Goal: Task Accomplishment & Management: Manage account settings

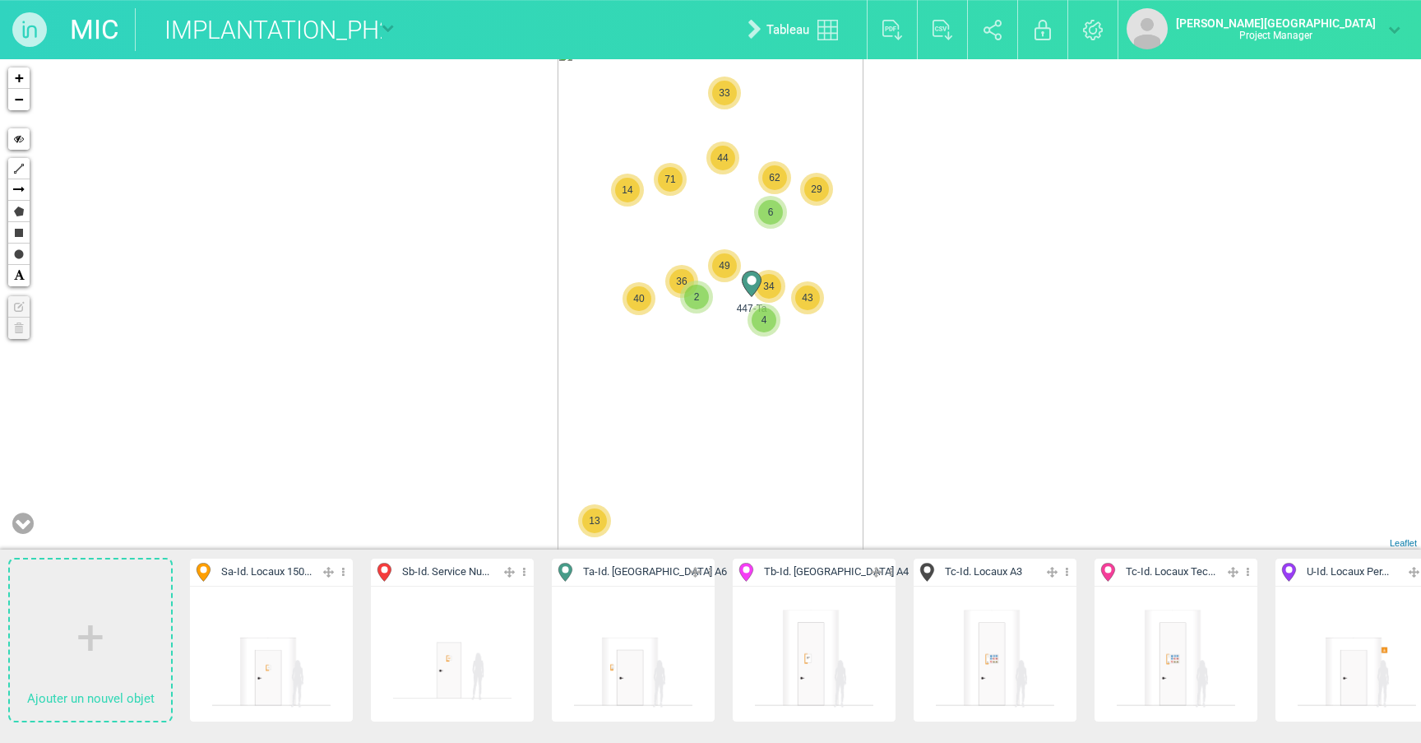
click at [30, 25] on img at bounding box center [29, 29] width 59 height 59
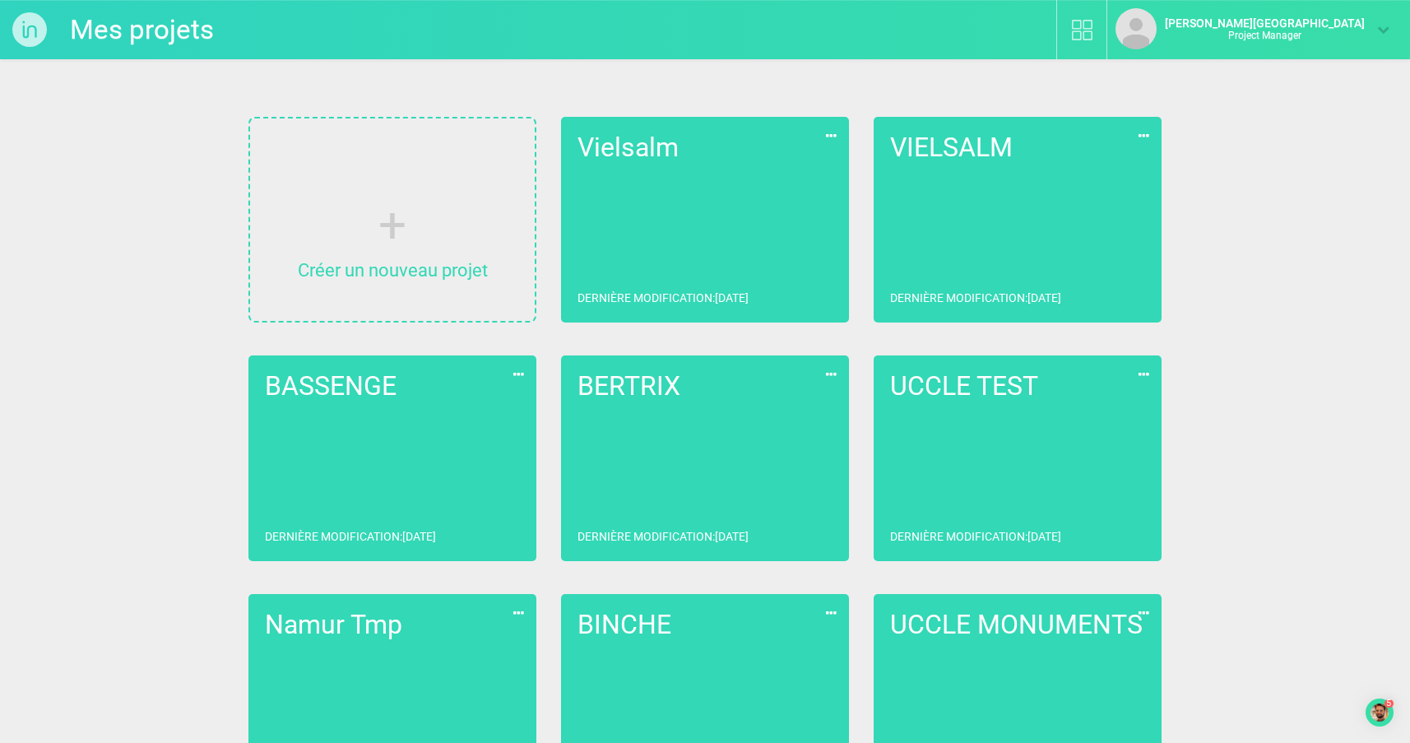
click at [1382, 712] on img "Open Checklist, remaining modules: 5" at bounding box center [1379, 712] width 18 height 18
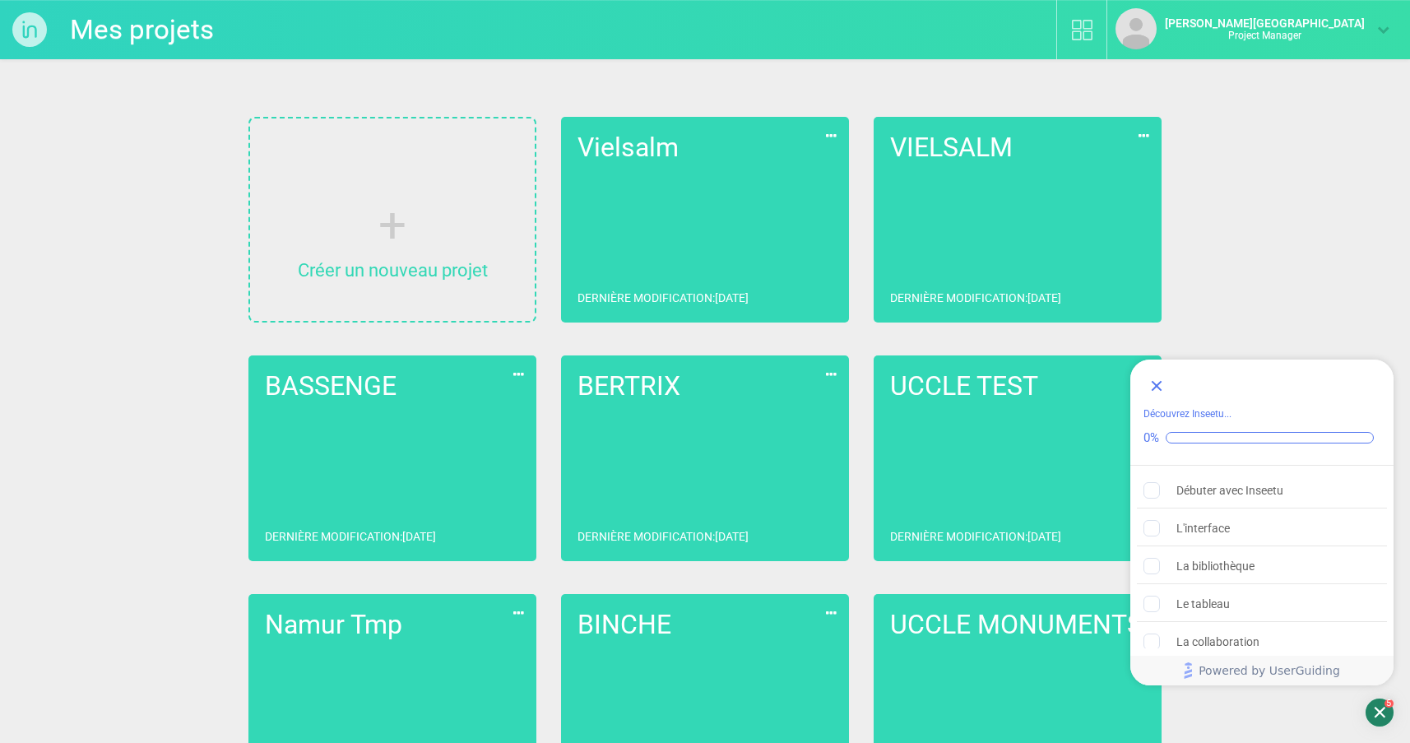
click at [1376, 707] on icon "Open Checklist, remaining modules: 5" at bounding box center [1379, 711] width 11 height 11
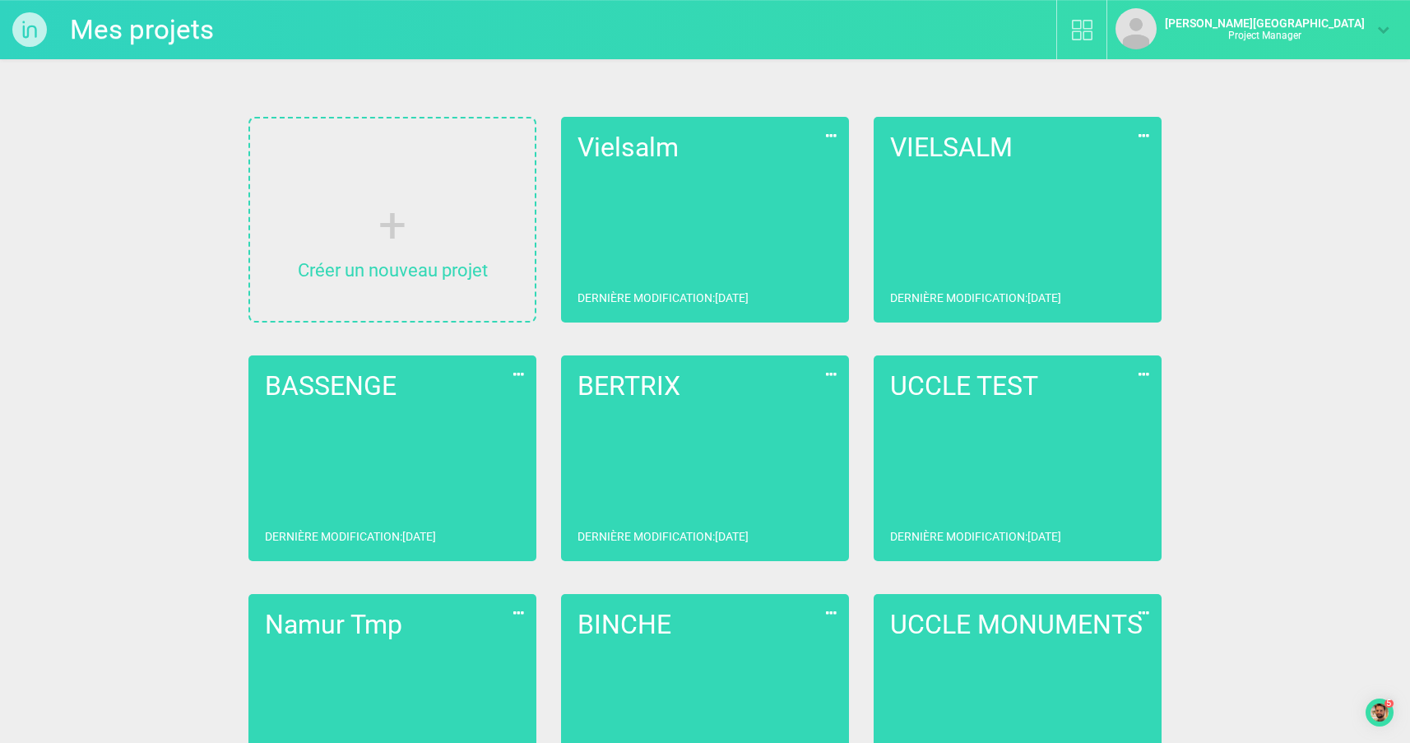
click at [644, 221] on link "Vielsalm Dernière modification : [DATE]" at bounding box center [705, 220] width 288 height 206
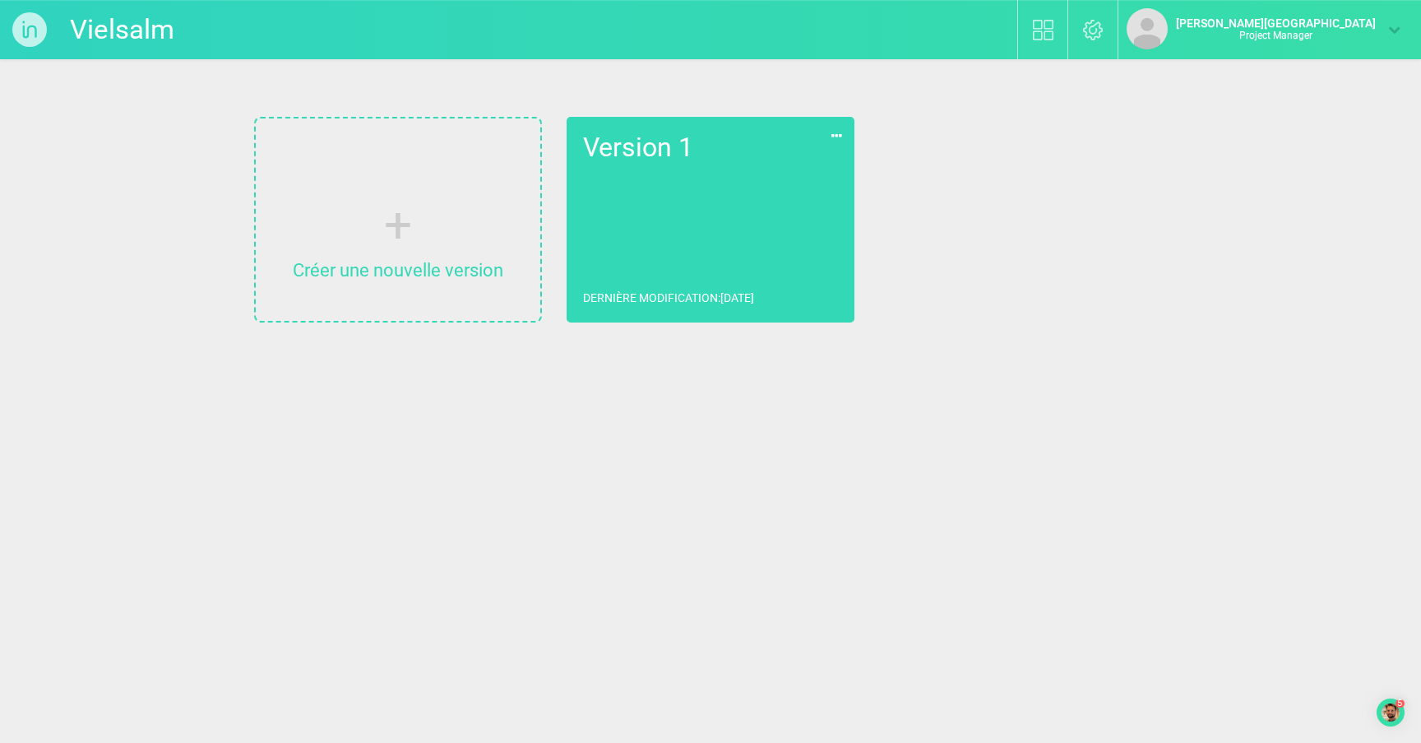
click at [632, 222] on link "Version 1 Dernière modification : [DATE]" at bounding box center [711, 220] width 288 height 206
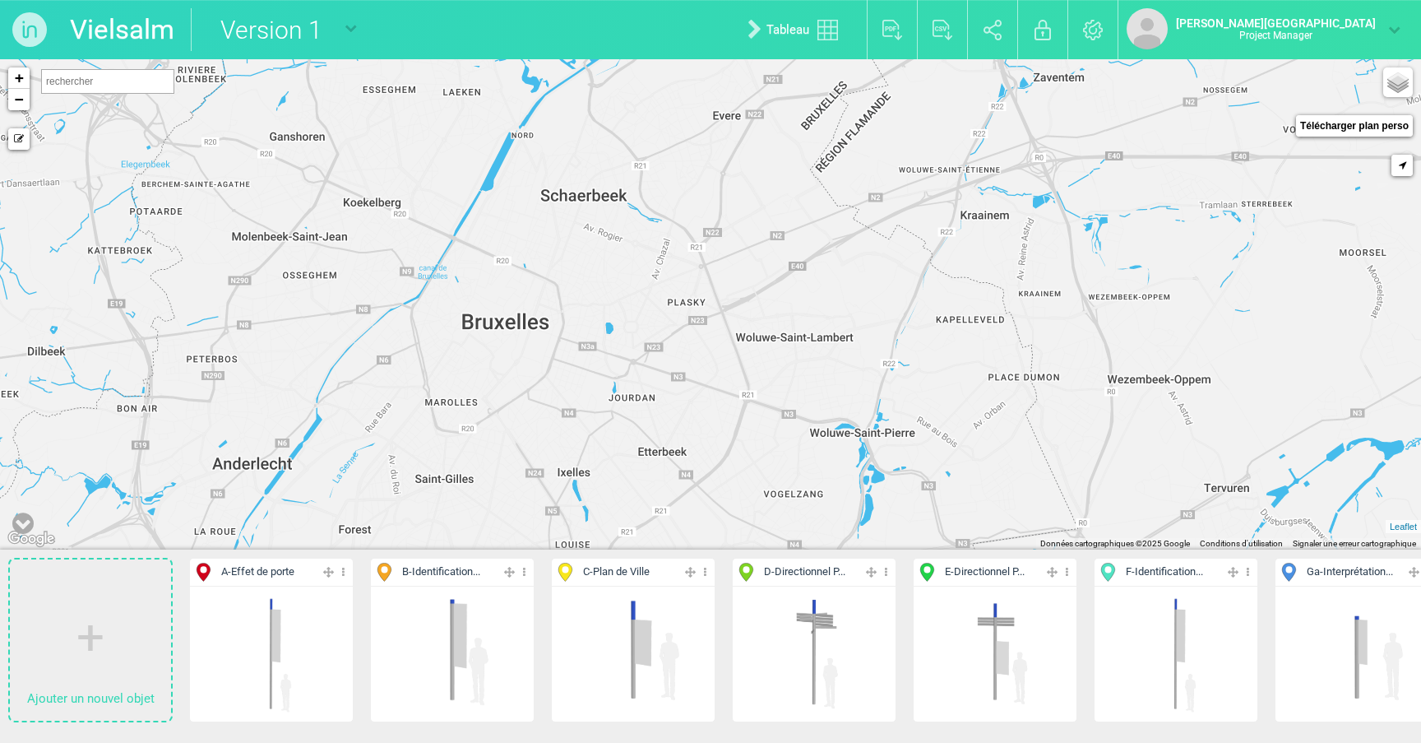
click at [35, 30] on img at bounding box center [29, 29] width 59 height 59
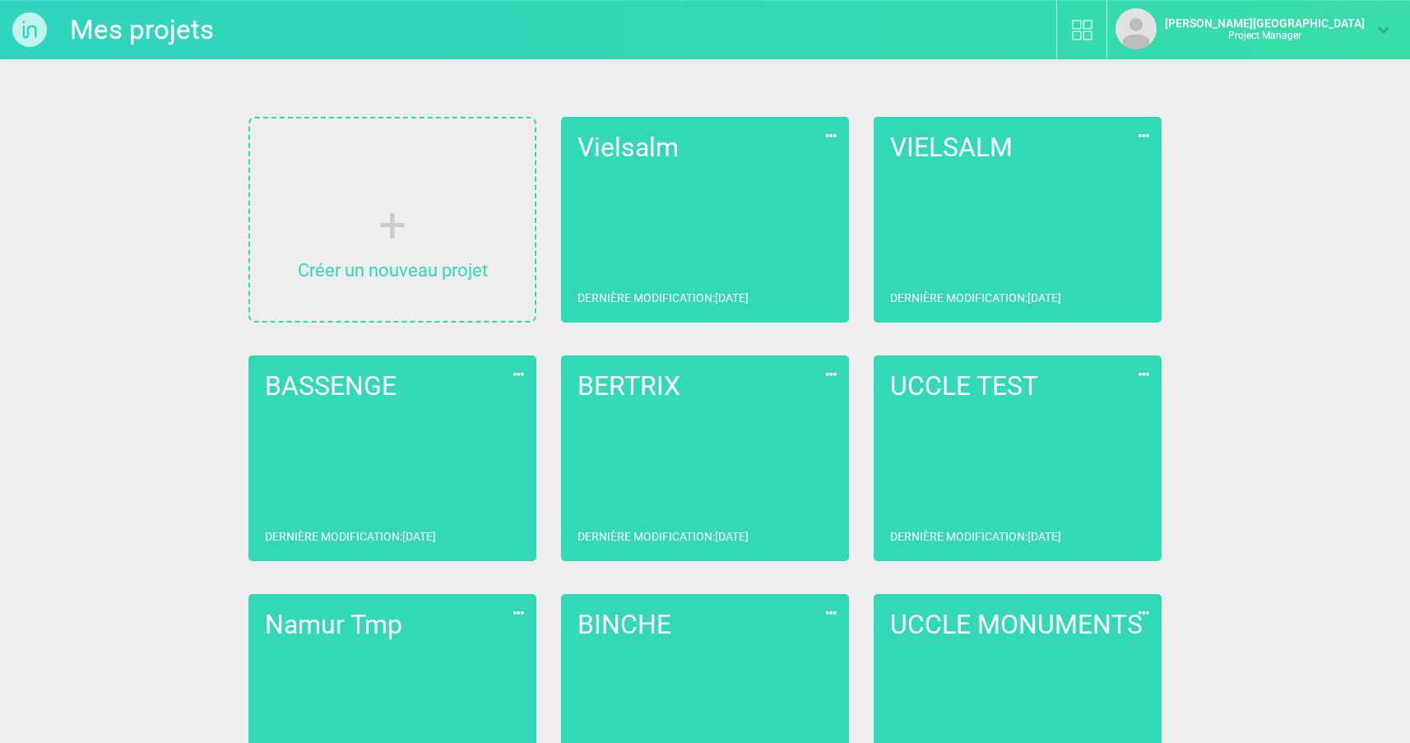
click at [996, 238] on link "VIELSALM Dernière modification : [DATE]" at bounding box center [1017, 220] width 288 height 206
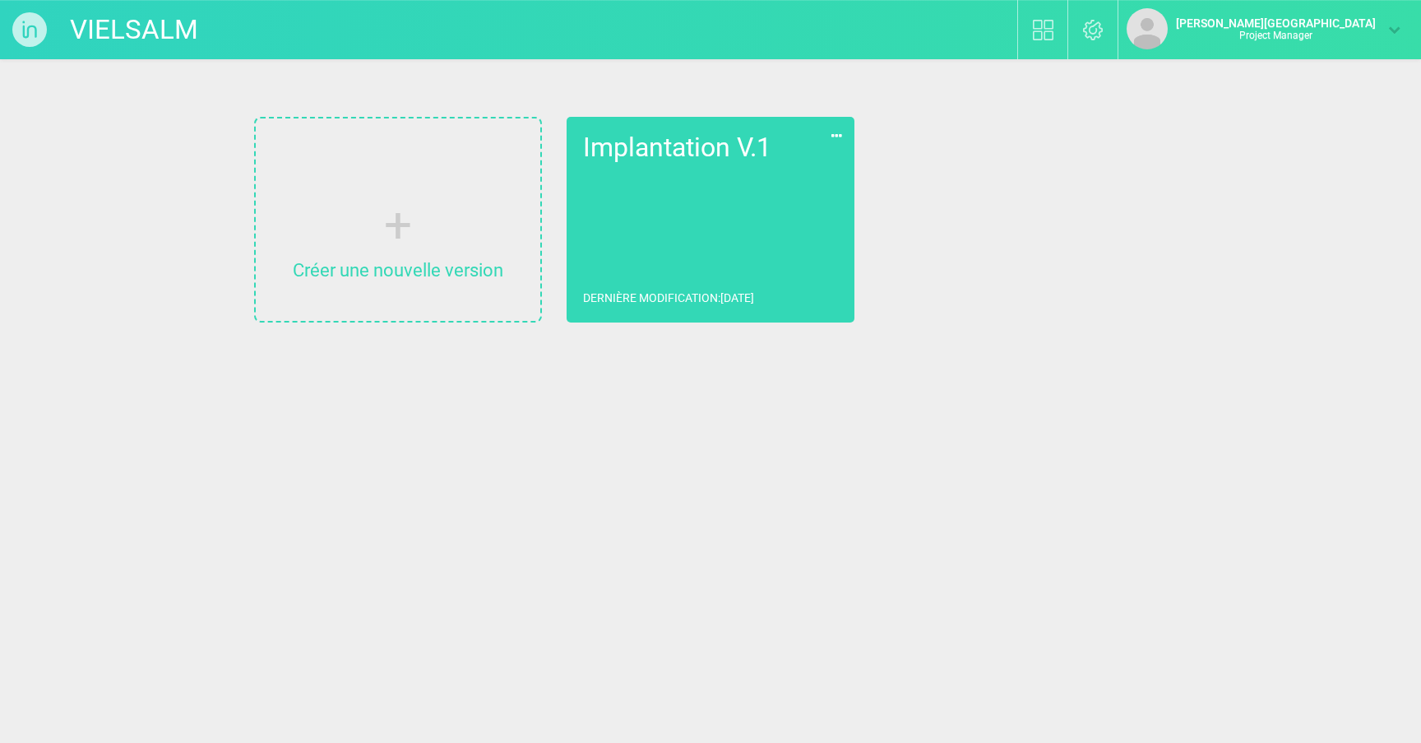
click at [741, 260] on link "Implantation V.1 Dernière modification : [DATE]" at bounding box center [711, 220] width 288 height 206
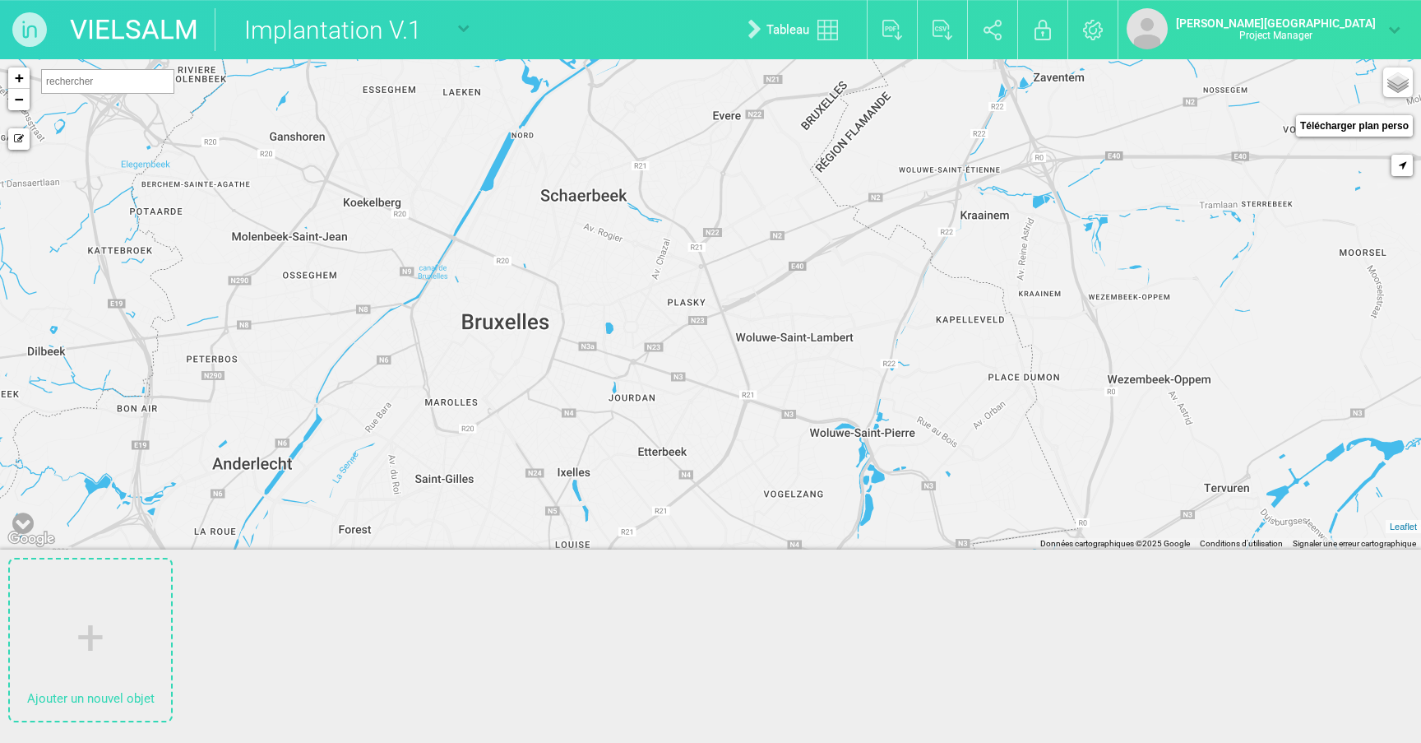
click at [35, 34] on img at bounding box center [29, 29] width 59 height 59
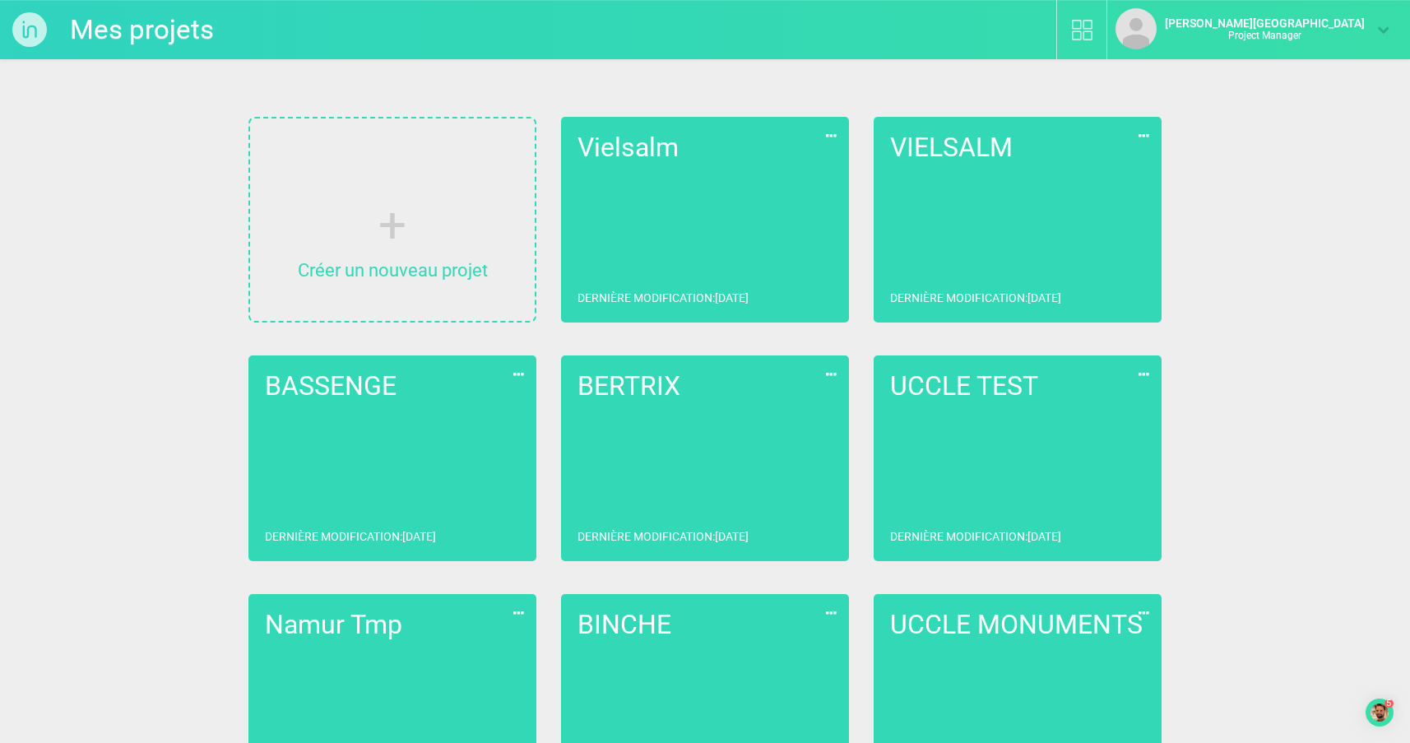
click at [1145, 135] on icon at bounding box center [1143, 135] width 19 height 21
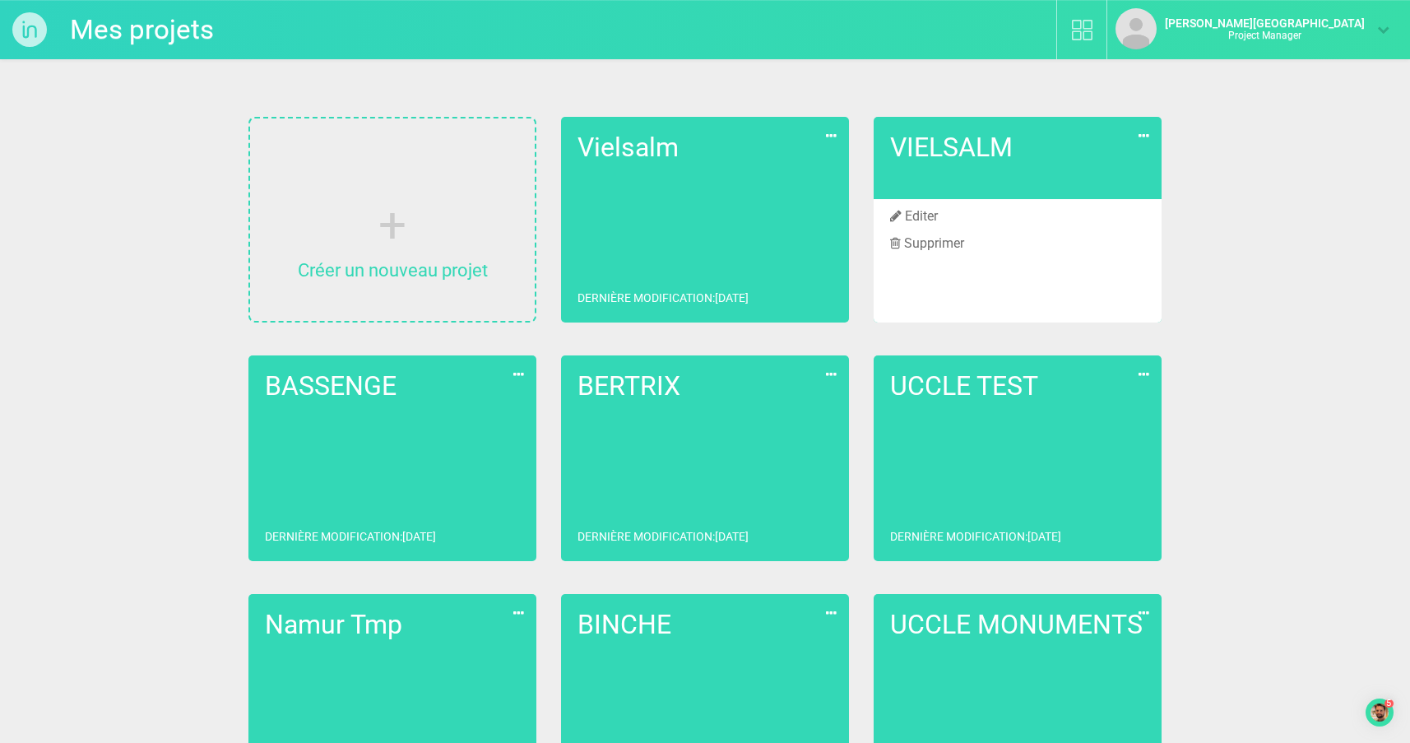
click at [937, 243] on li "Supprimer" at bounding box center [1017, 243] width 288 height 27
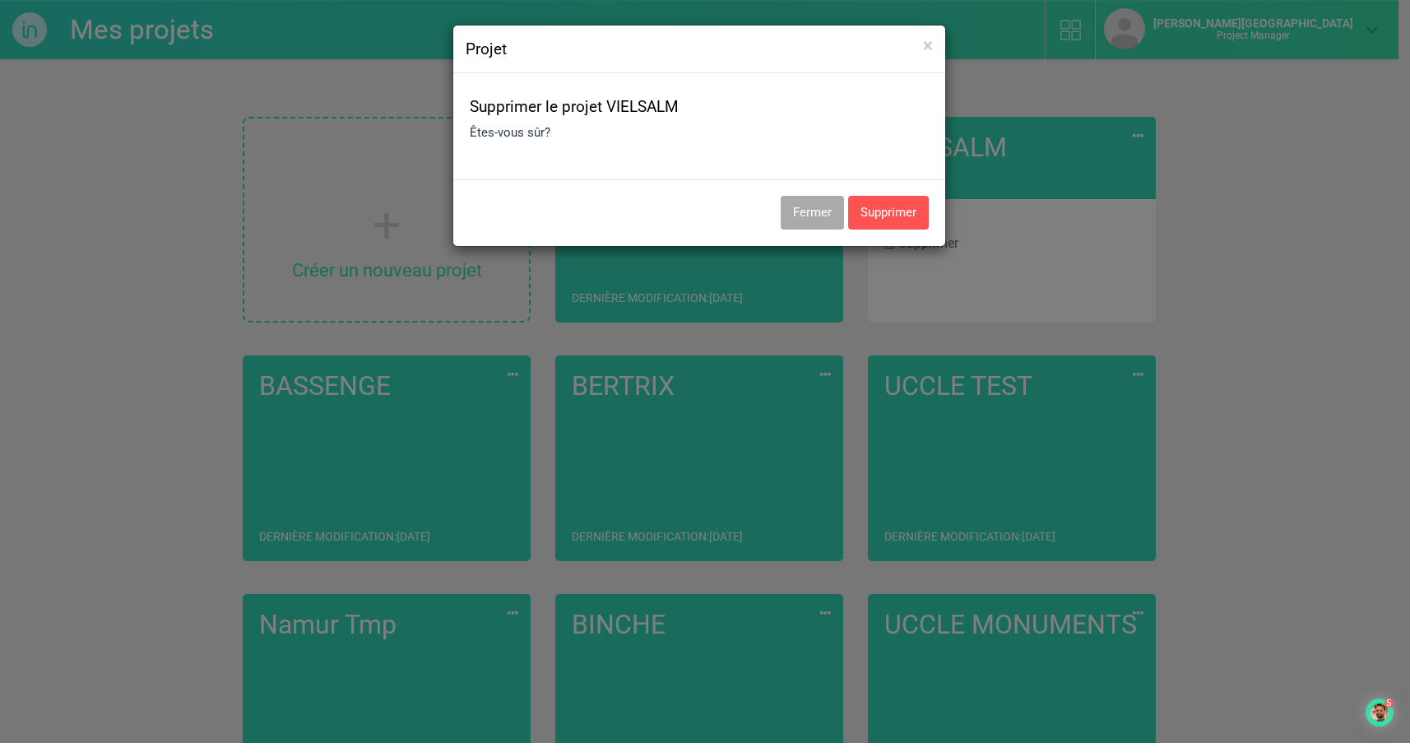
click at [878, 213] on button "Supprimer" at bounding box center [888, 213] width 81 height 34
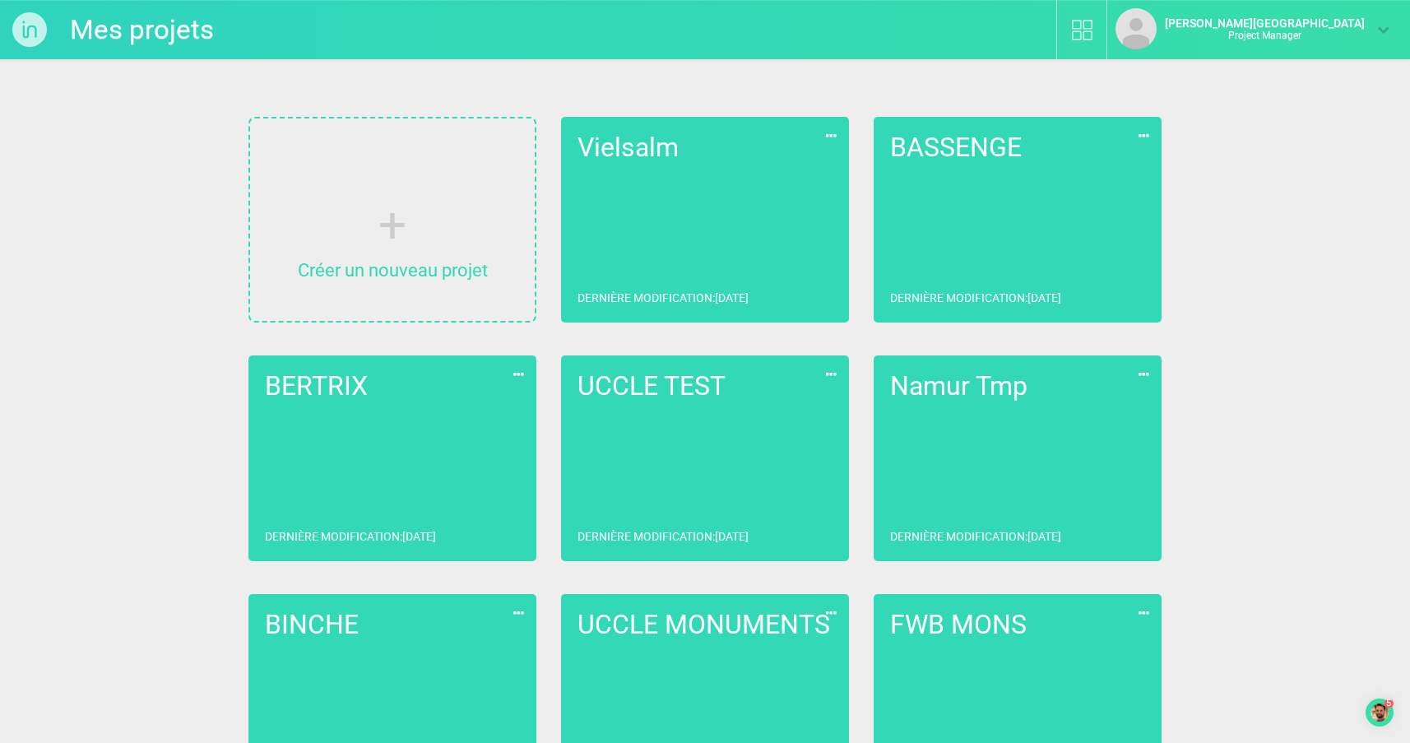
click at [721, 225] on link "Vielsalm Dernière modification : [DATE]" at bounding box center [705, 220] width 288 height 206
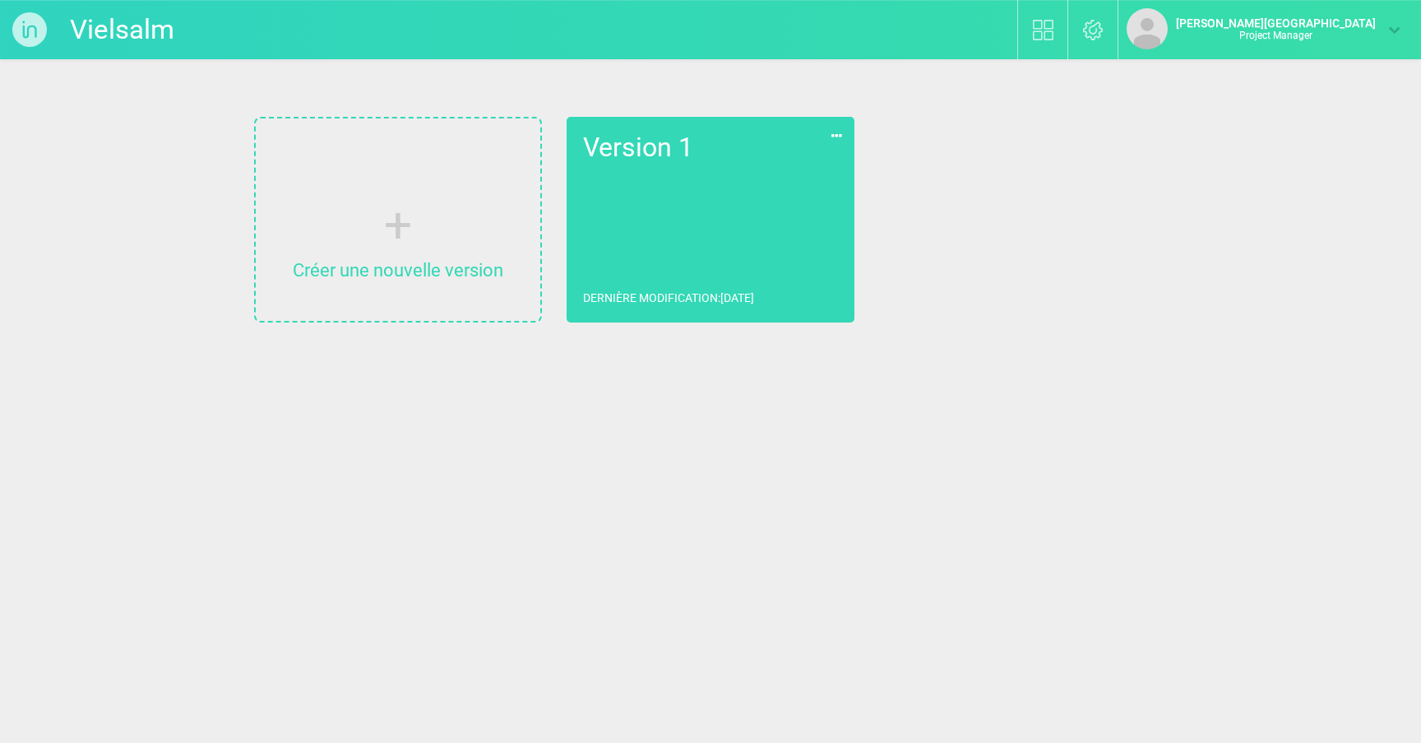
click at [666, 273] on link "Version 1 Dernière modification : [DATE]" at bounding box center [711, 220] width 288 height 206
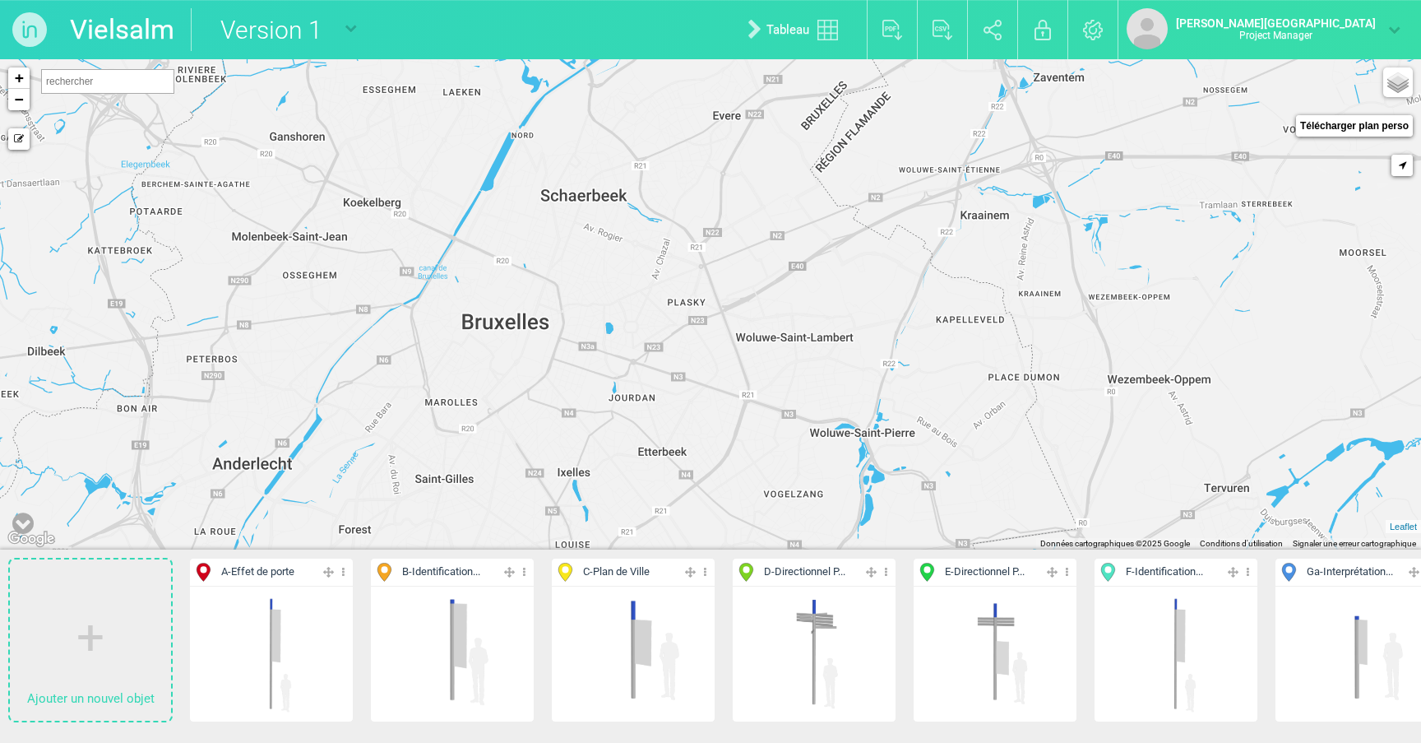
click at [29, 34] on img at bounding box center [29, 29] width 59 height 59
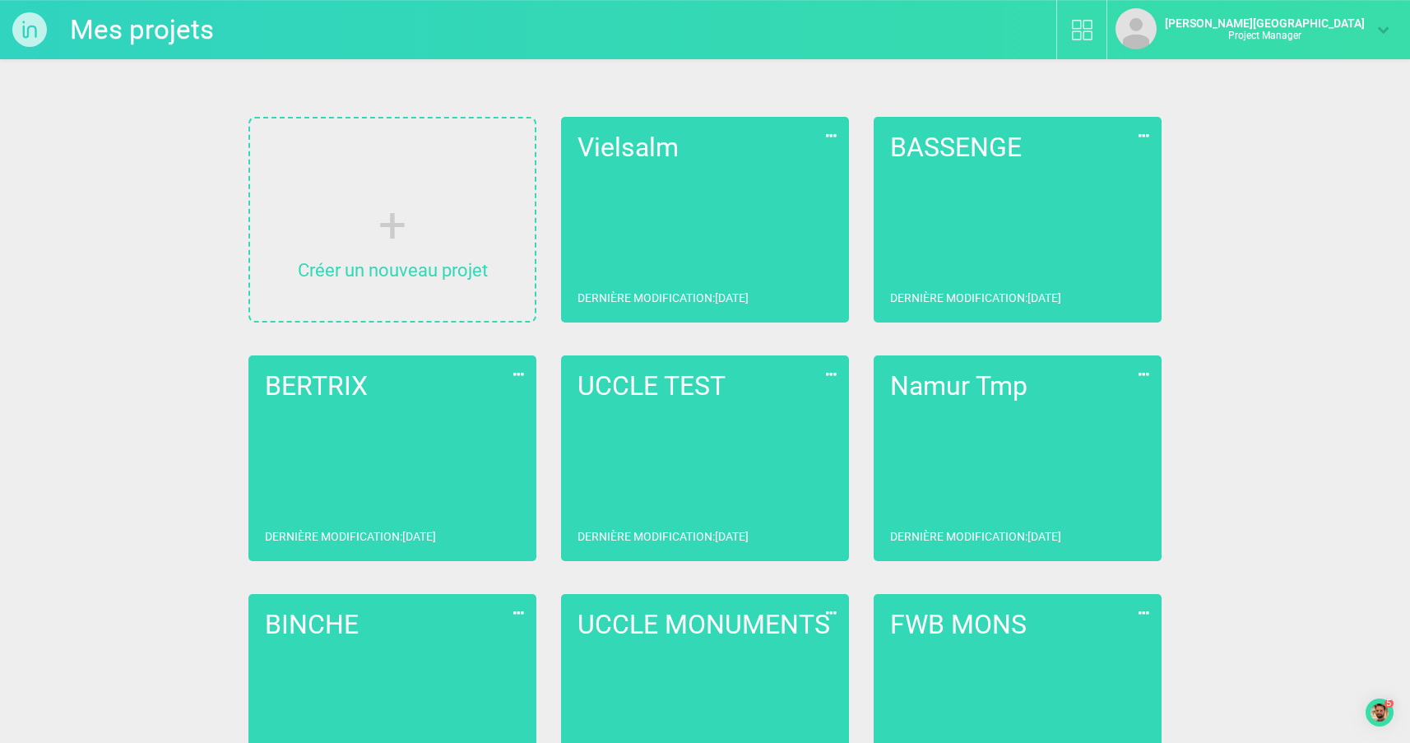
click at [483, 226] on link "Créer un nouveau projet" at bounding box center [392, 219] width 285 height 202
